Goal: Transaction & Acquisition: Purchase product/service

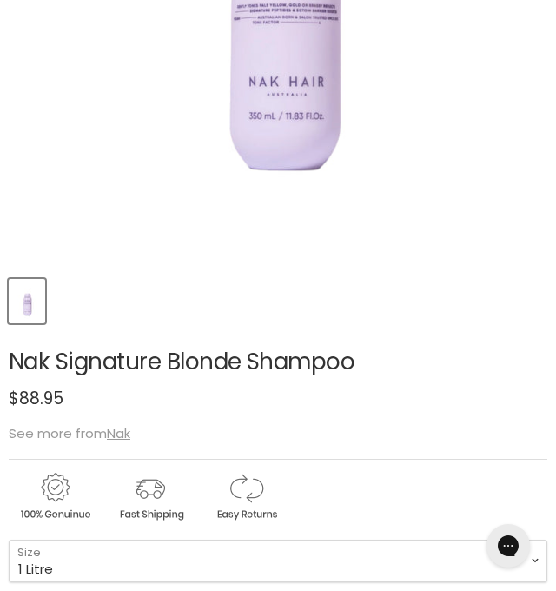
scroll to position [480, 0]
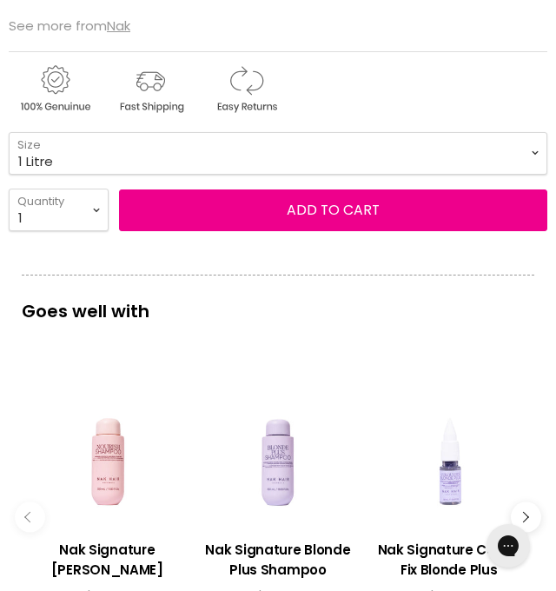
scroll to position [885, 0]
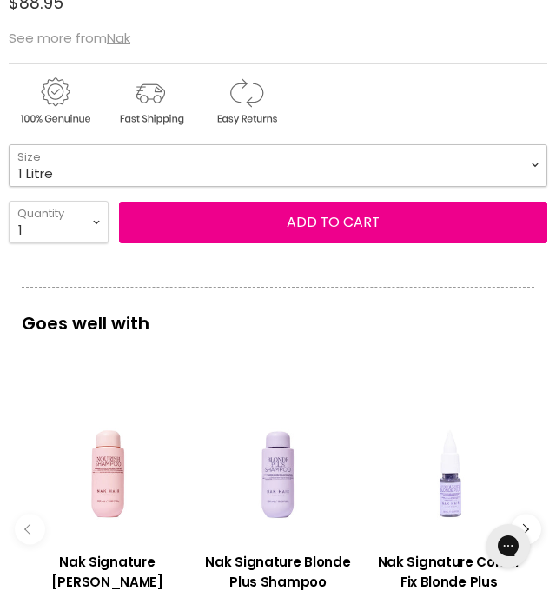
click at [502, 187] on select "350ml 1 Litre" at bounding box center [278, 165] width 539 height 43
click at [9, 165] on select "350ml 1 Litre" at bounding box center [278, 165] width 539 height 43
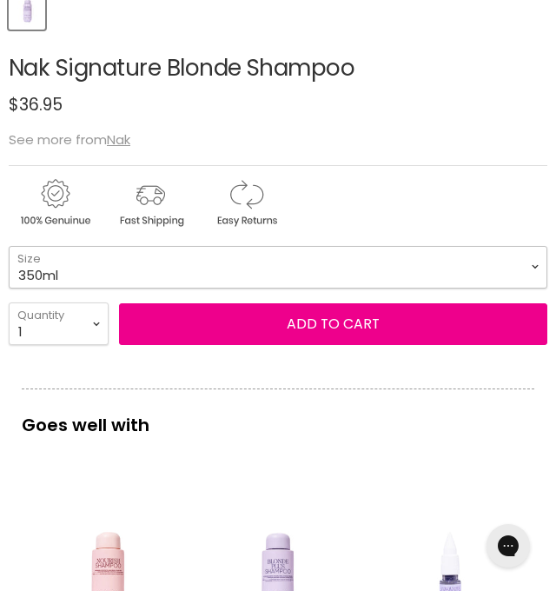
scroll to position [826, 0]
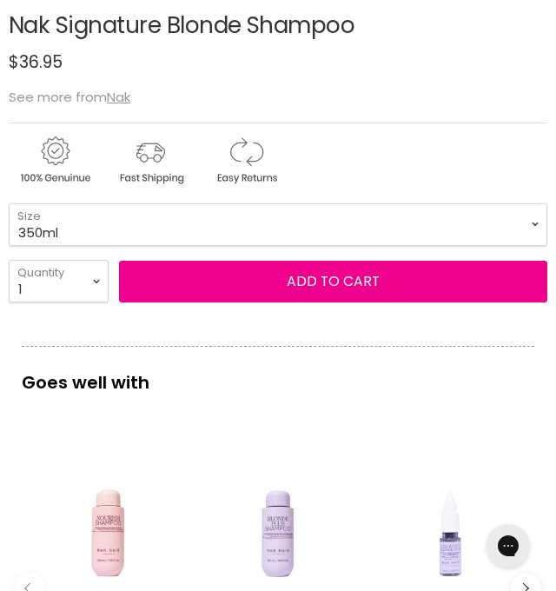
click at [450, 268] on form "350ml - 1 Litre - 350ml 1 Litre Size 1 2 3 4 5 6 7 8" at bounding box center [278, 253] width 539 height 100
click at [466, 246] on select "350ml 1 Litre" at bounding box center [278, 224] width 539 height 43
click at [9, 224] on select "350ml 1 Litre" at bounding box center [278, 224] width 539 height 43
select select "1 Litre"
